Goal: Information Seeking & Learning: Learn about a topic

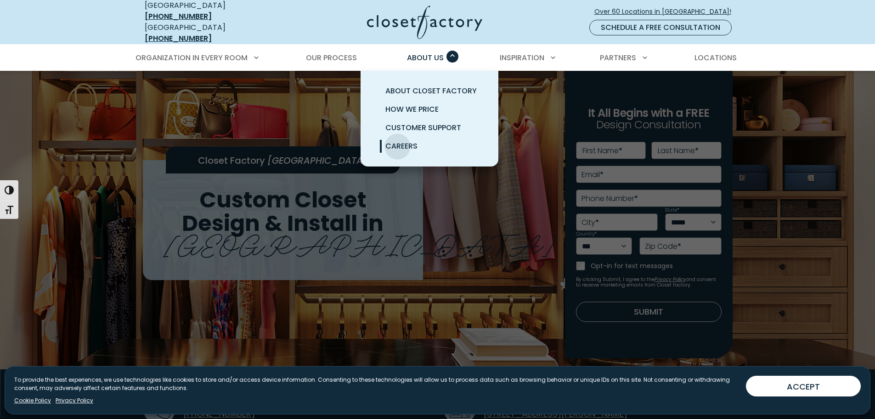
click at [397, 141] on span "Careers" at bounding box center [401, 146] width 32 height 11
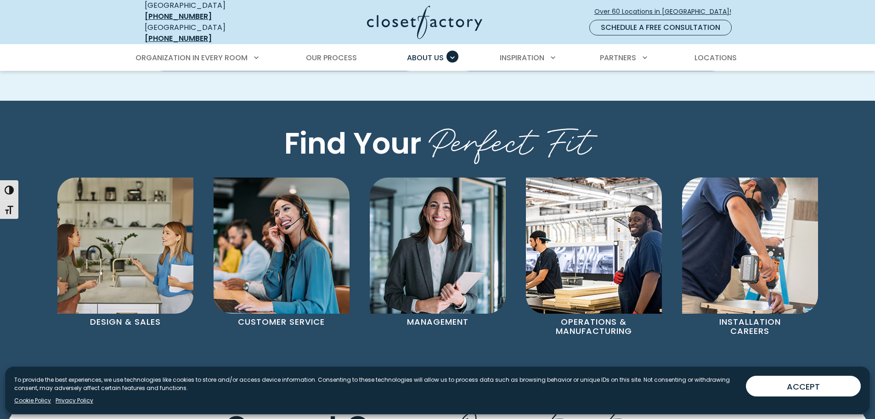
scroll to position [643, 0]
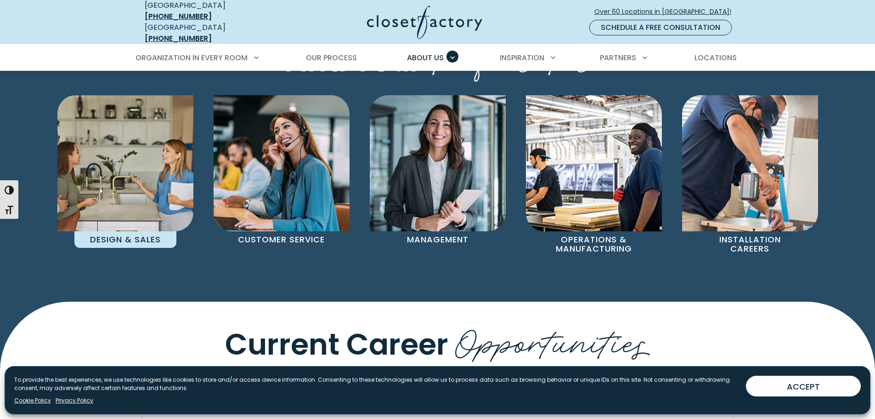
click at [142, 231] on p "Design & Sales" at bounding box center [125, 239] width 102 height 17
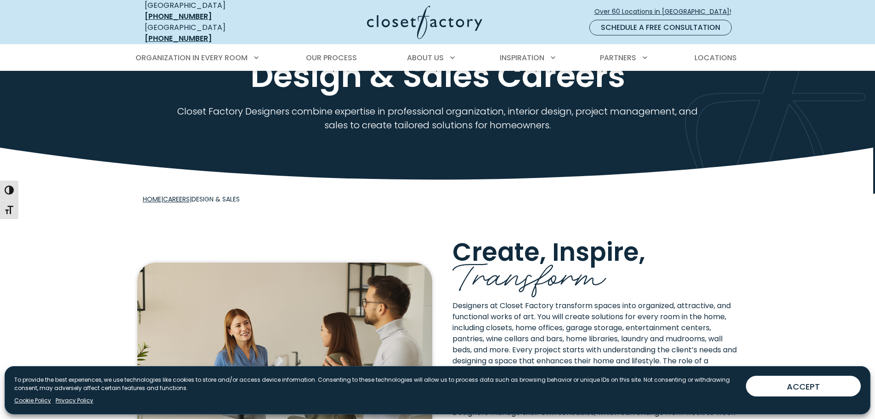
scroll to position [51, 0]
